Goal: Share content: Share content

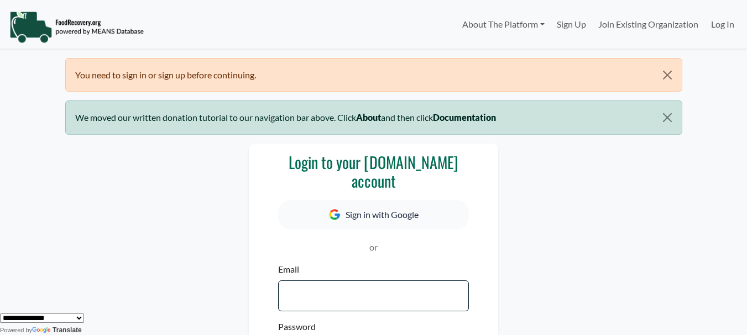
click at [460, 220] on button "Sign in with Google" at bounding box center [373, 215] width 191 height 30
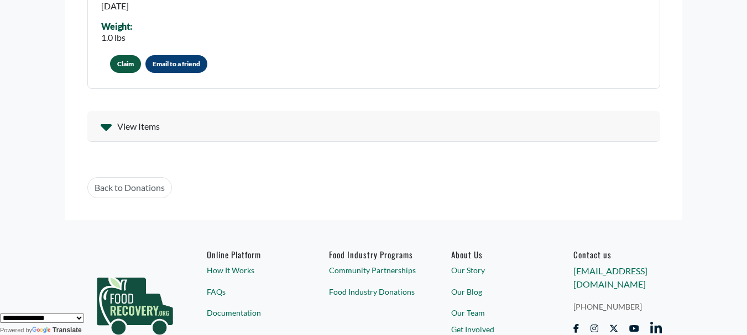
scroll to position [280, 0]
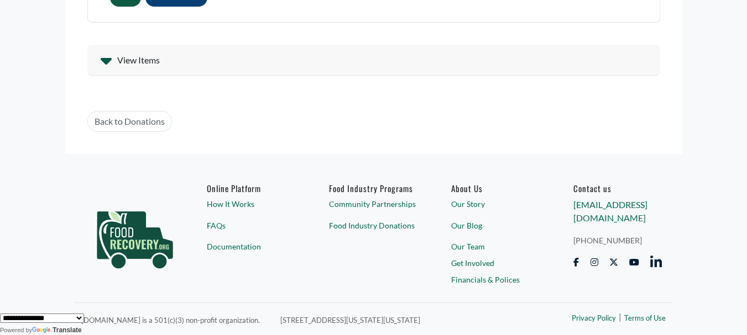
click at [273, 61] on div "View Items" at bounding box center [373, 60] width 572 height 31
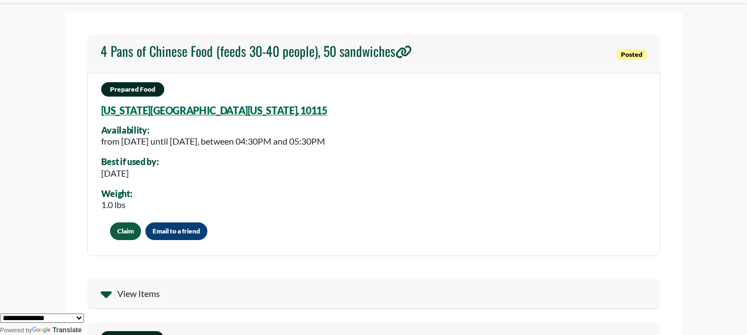
scroll to position [0, 0]
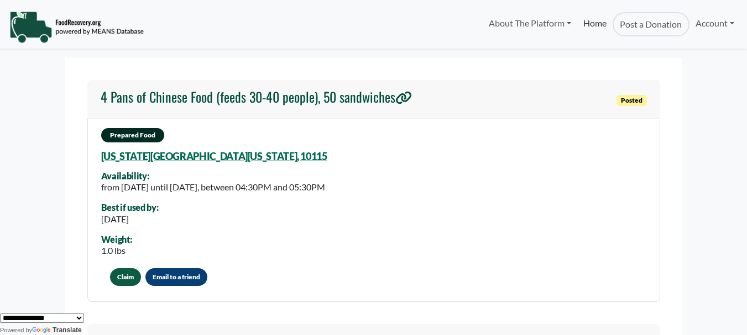
click at [597, 27] on link "Home" at bounding box center [594, 24] width 35 height 24
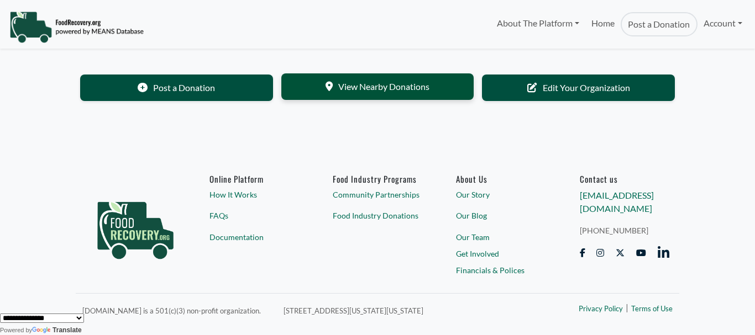
click at [421, 97] on link "View Nearby Donations" at bounding box center [377, 86] width 193 height 27
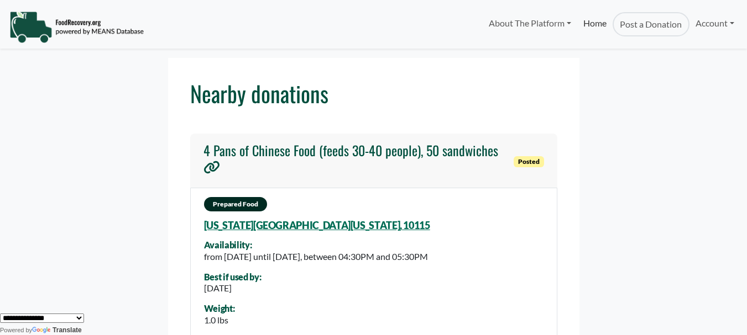
click at [590, 25] on link "Home" at bounding box center [594, 24] width 35 height 24
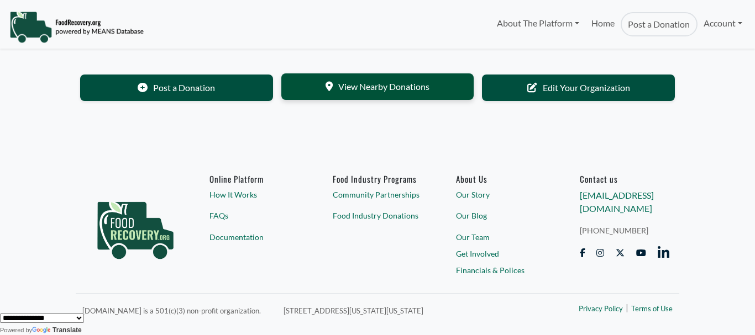
click at [403, 94] on link "View Nearby Donations" at bounding box center [377, 86] width 193 height 27
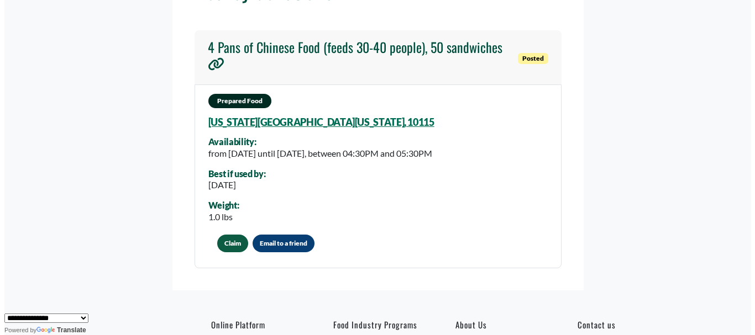
scroll to position [111, 0]
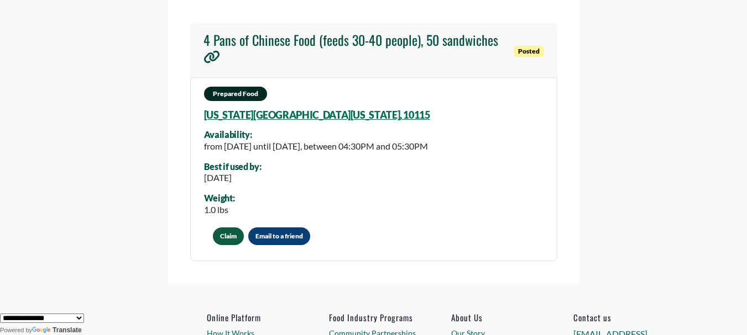
click at [278, 245] on button "Email to a friend" at bounding box center [279, 237] width 62 height 18
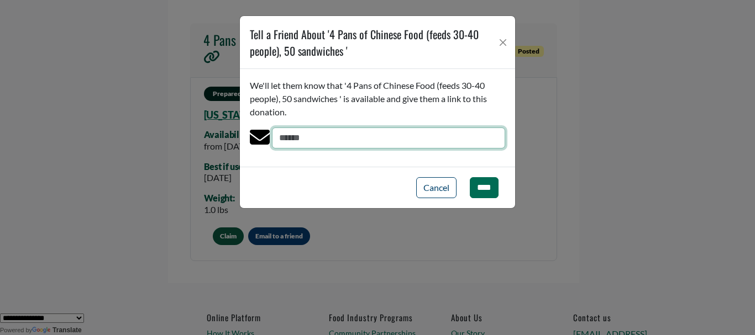
click at [349, 146] on input "email" at bounding box center [388, 138] width 233 height 21
type input "**********"
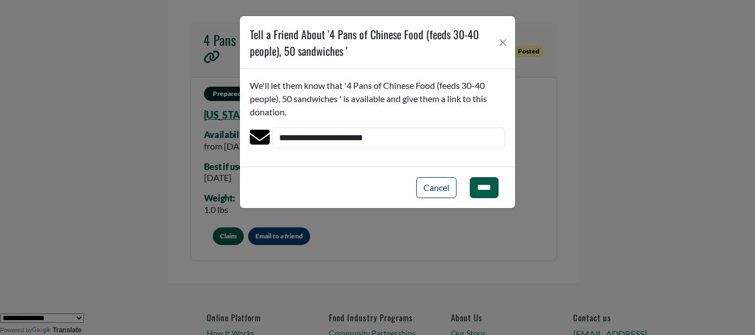
click at [471, 183] on input "****" at bounding box center [484, 187] width 29 height 21
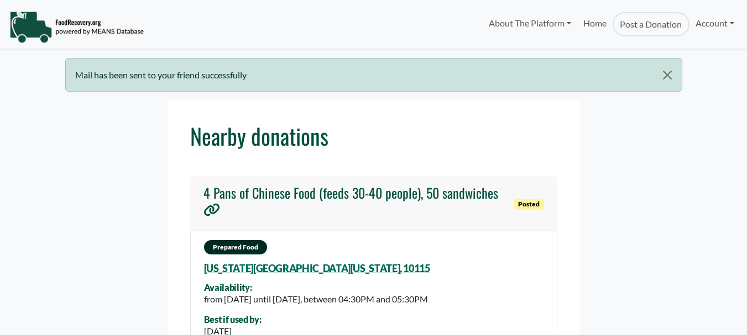
select select "Language Translate Widget"
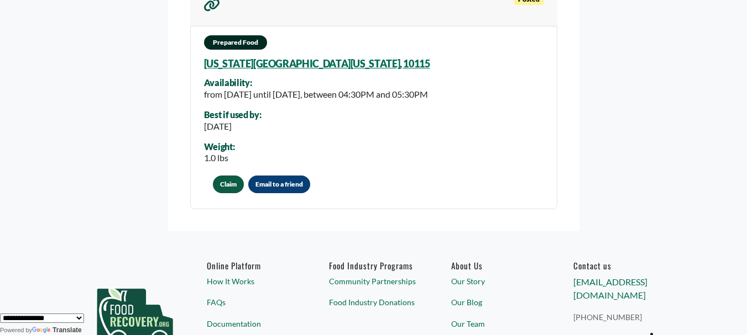
scroll to position [221, 0]
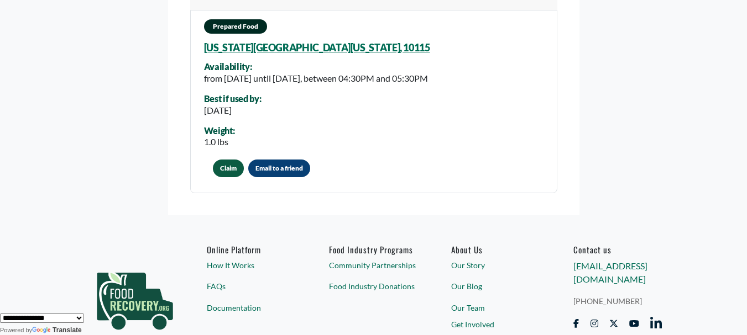
click at [313, 180] on div "**********" at bounding box center [261, 168] width 115 height 22
click at [297, 177] on button "Email to a friend" at bounding box center [279, 169] width 62 height 18
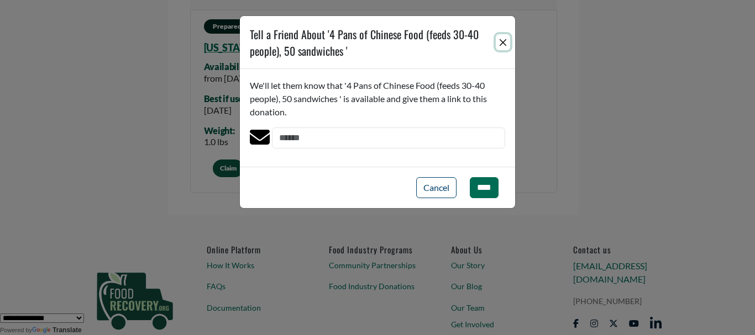
click at [503, 36] on button "Close" at bounding box center [503, 42] width 15 height 17
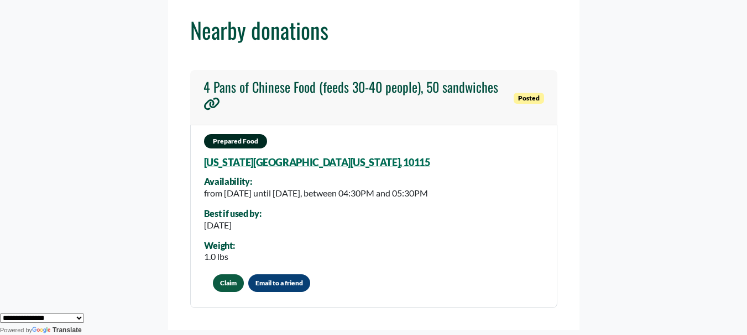
scroll to position [111, 0]
